Goal: Information Seeking & Learning: Learn about a topic

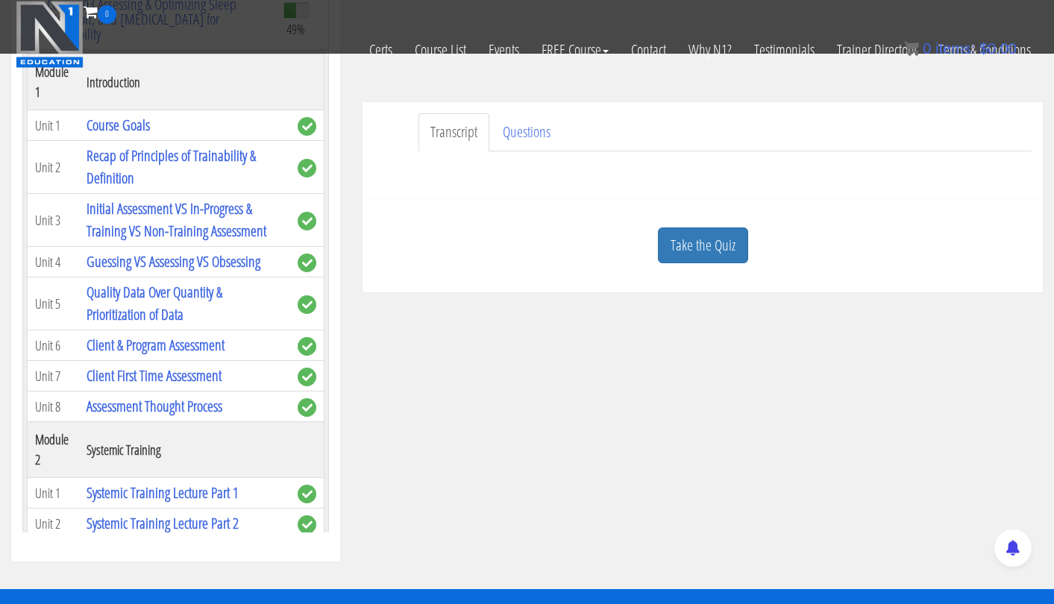
scroll to position [980, 0]
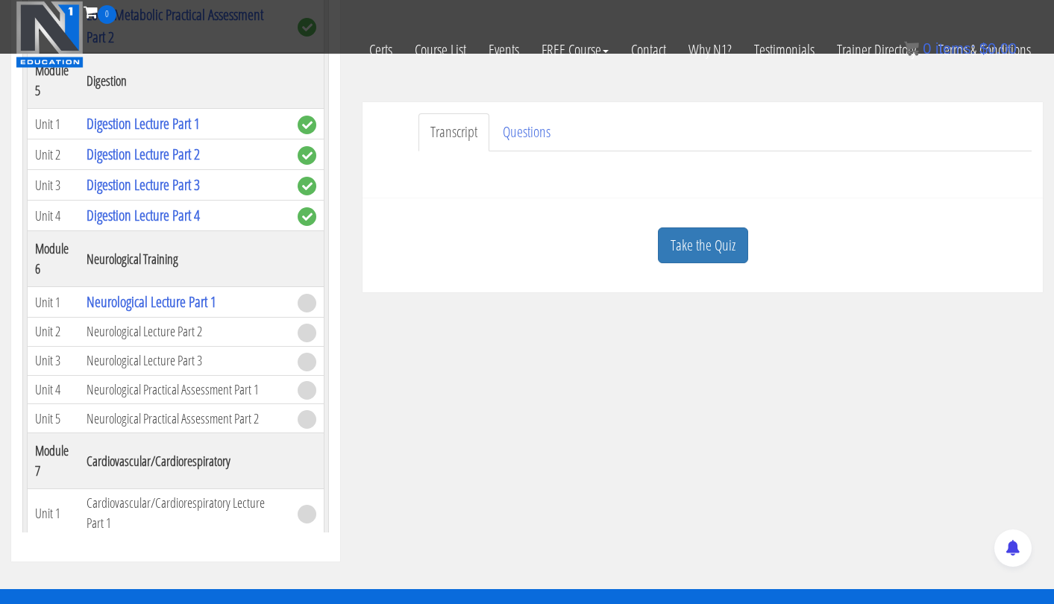
click at [569, 275] on div "Take the Quiz" at bounding box center [703, 246] width 658 height 72
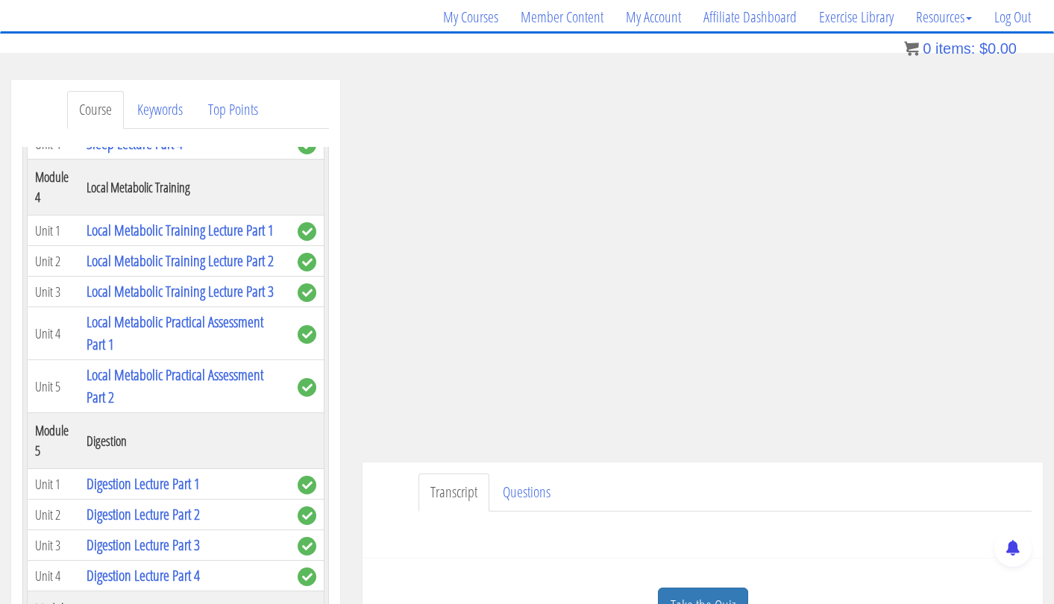
scroll to position [154, 0]
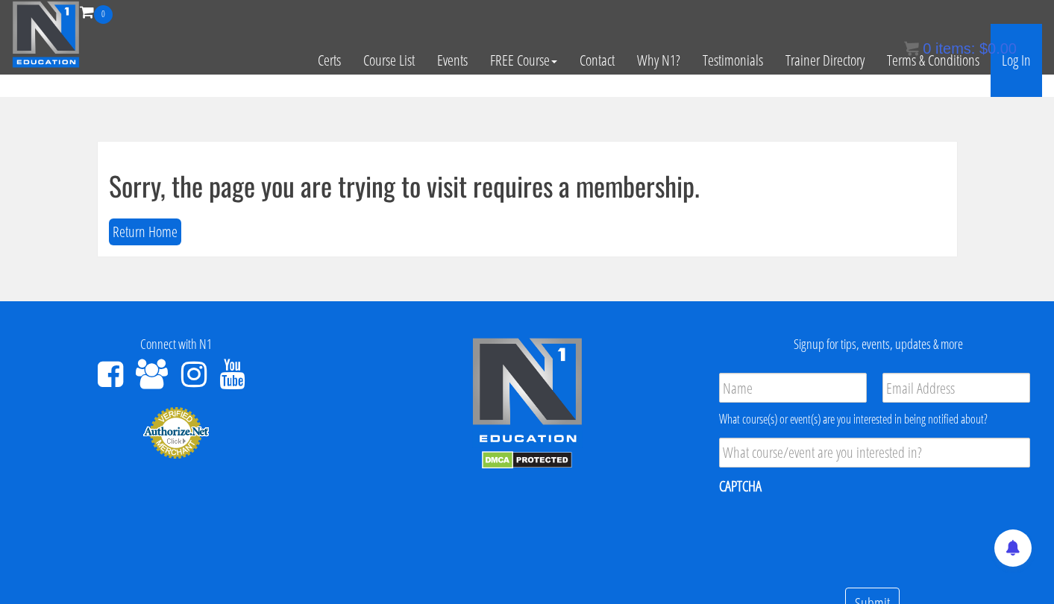
click at [1010, 61] on link "Log In" at bounding box center [1016, 60] width 51 height 73
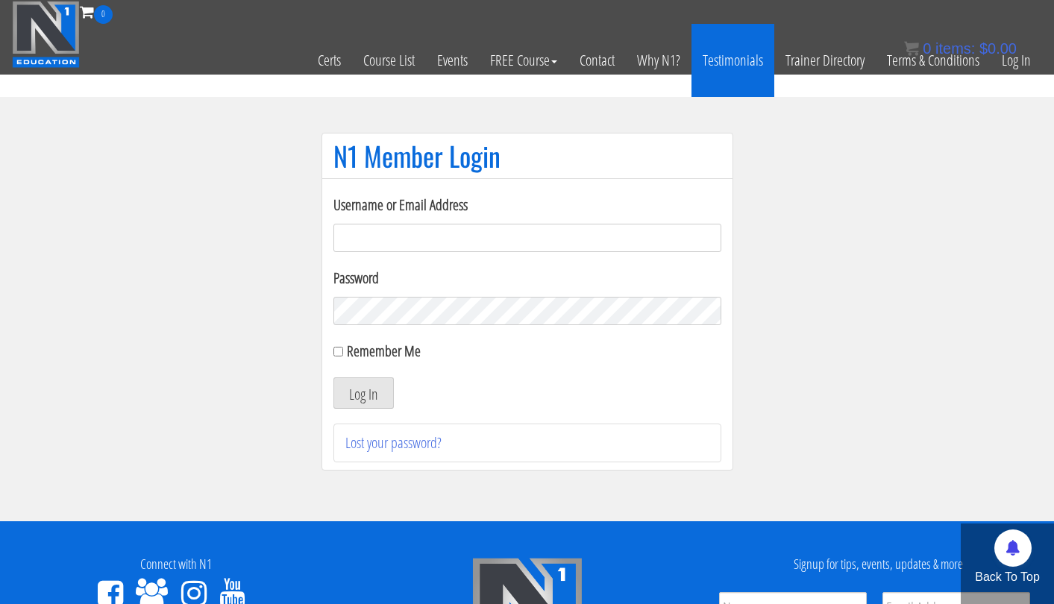
type input "tpweimar@me.com"
click at [363, 393] on button "Log In" at bounding box center [364, 393] width 60 height 31
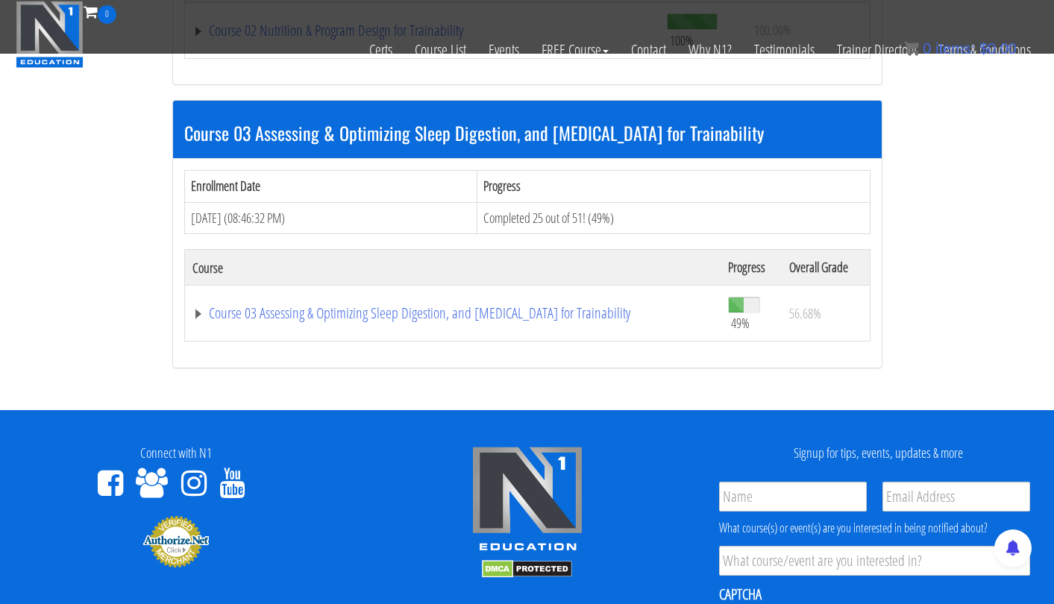
scroll to position [950, 0]
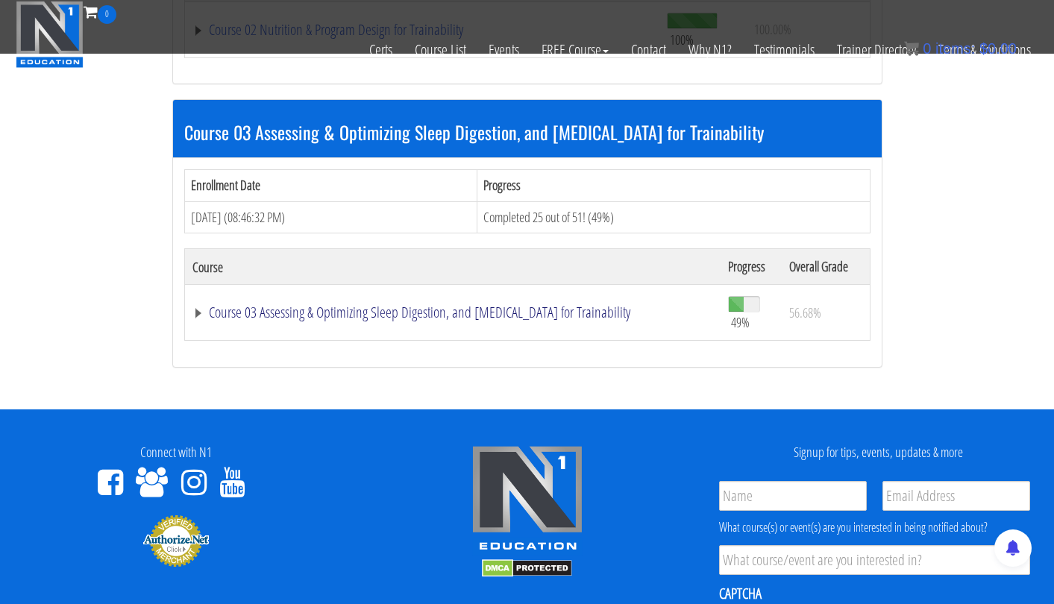
click at [375, 309] on link "Course 03 Assessing & Optimizing Sleep Digestion, and Stress Management for Tra…" at bounding box center [453, 312] width 521 height 15
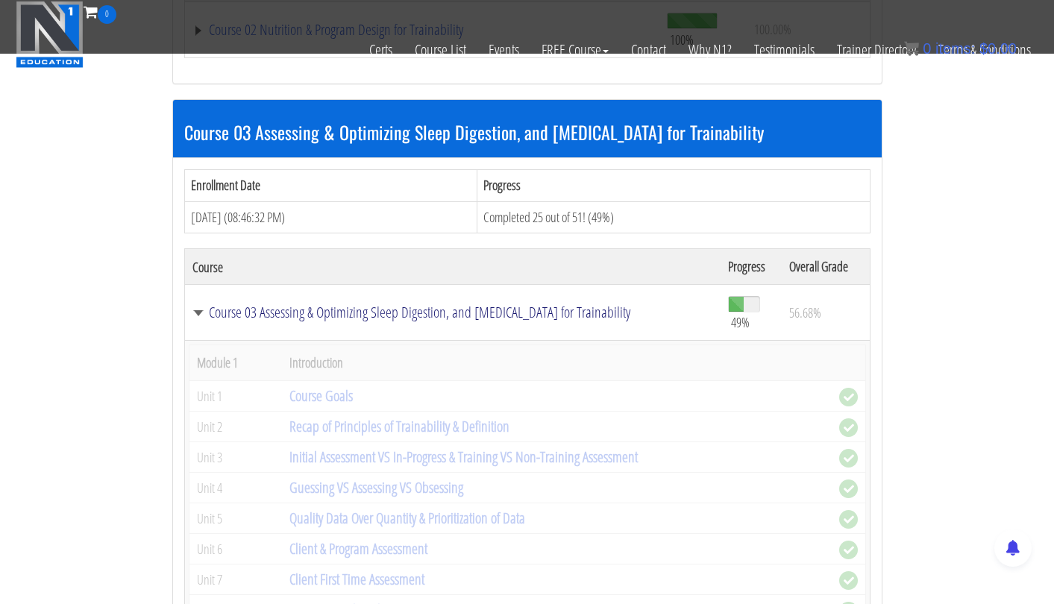
click at [375, 309] on link "Course 03 Assessing & Optimizing Sleep Digestion, and Stress Management for Tra…" at bounding box center [453, 312] width 521 height 15
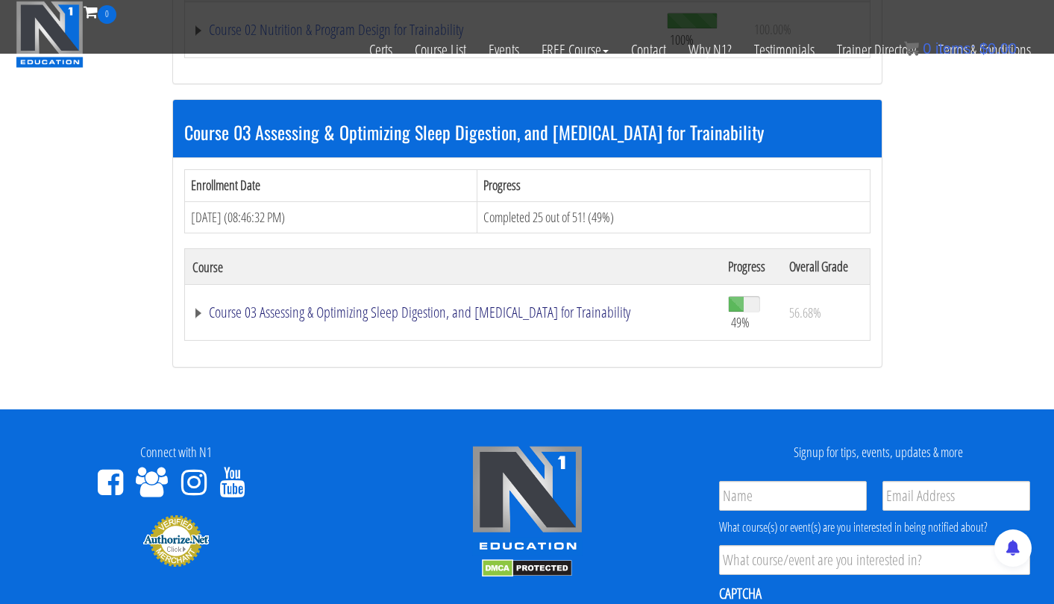
click at [420, 308] on link "Course 03 Assessing & Optimizing Sleep Digestion, and [MEDICAL_DATA] for Traina…" at bounding box center [453, 312] width 521 height 15
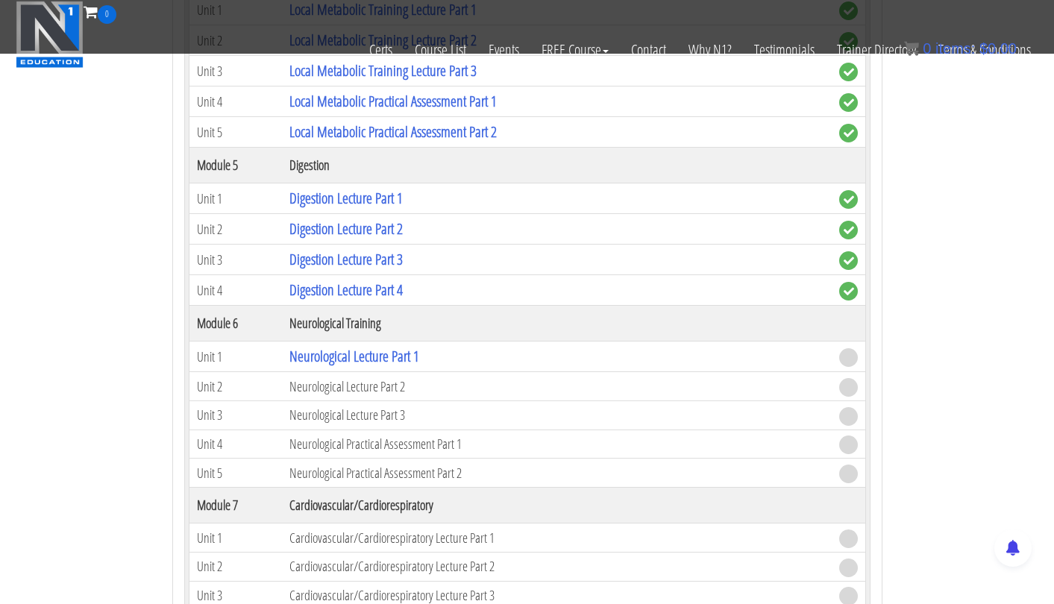
scroll to position [1948, 0]
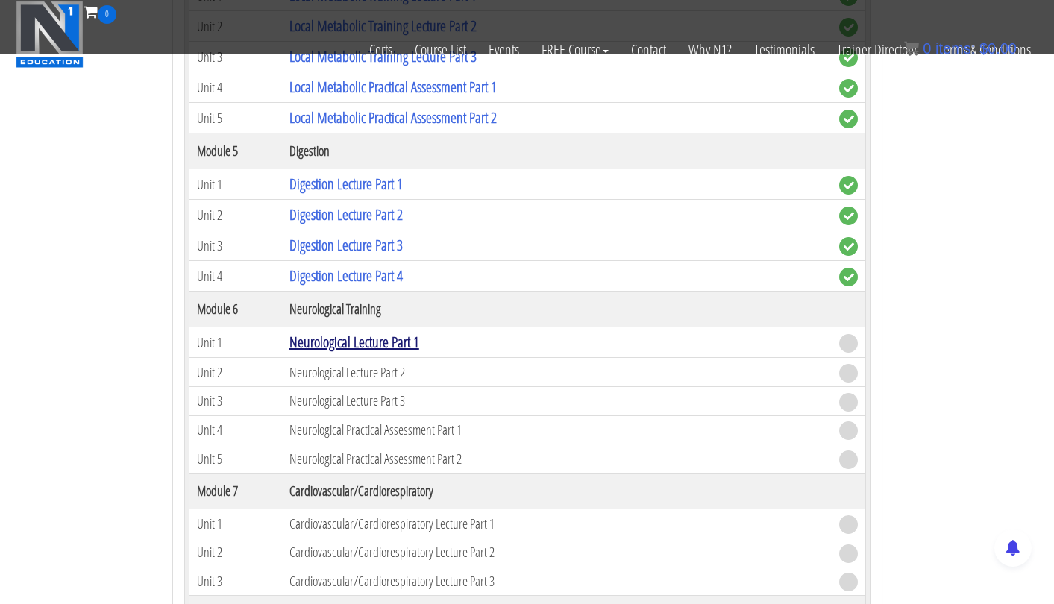
click at [407, 337] on link "Neurological Lecture Part 1" at bounding box center [355, 342] width 130 height 20
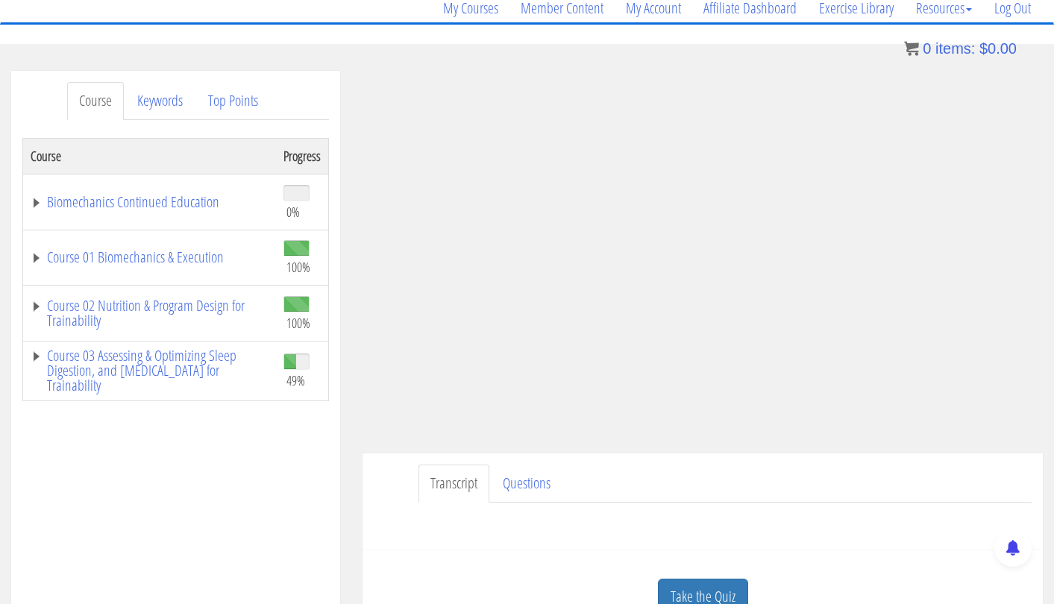
scroll to position [137, 0]
